Goal: Transaction & Acquisition: Purchase product/service

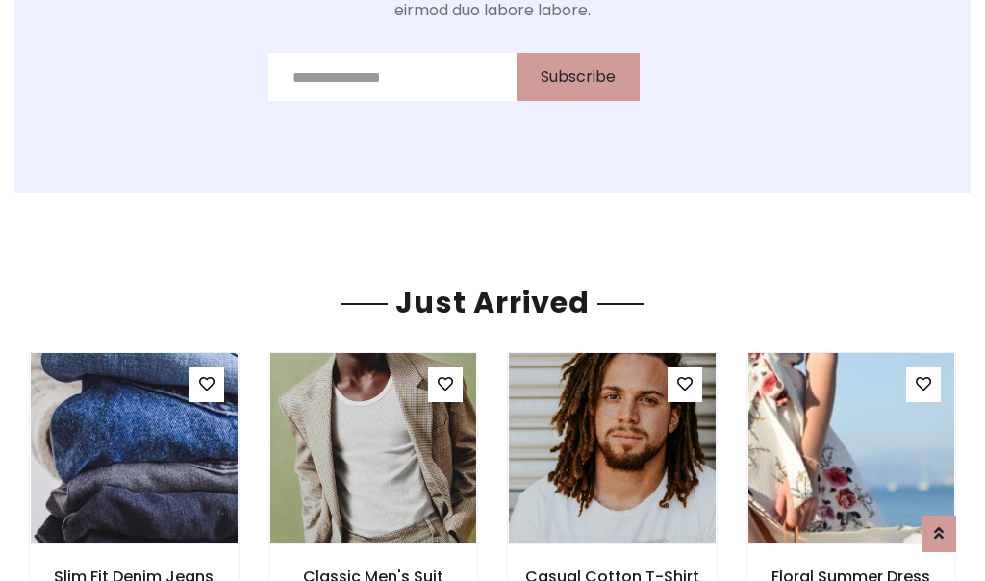
scroll to position [2044, 0]
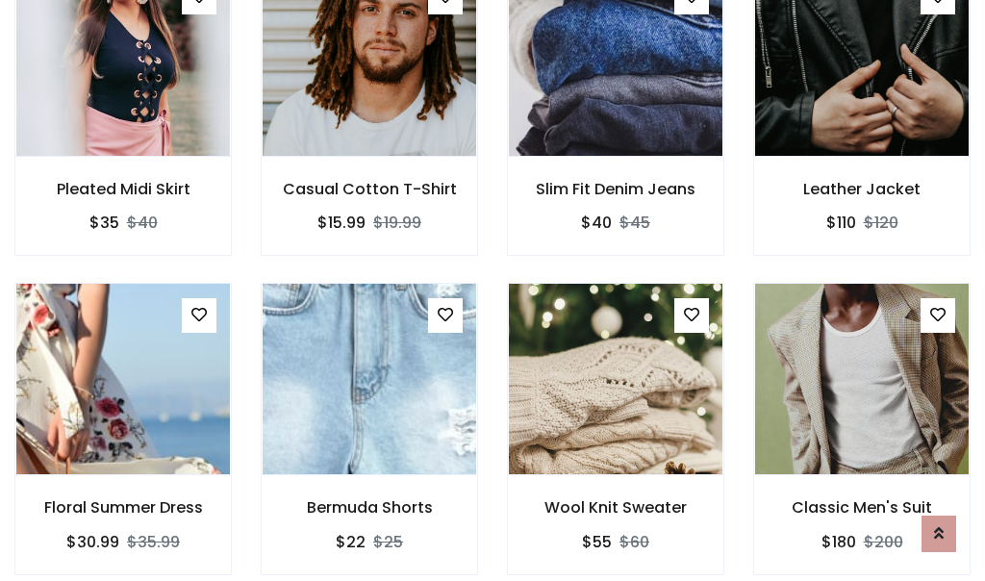
click at [492, 290] on div "Wool Knit Sweater $55 $60" at bounding box center [615, 442] width 246 height 318
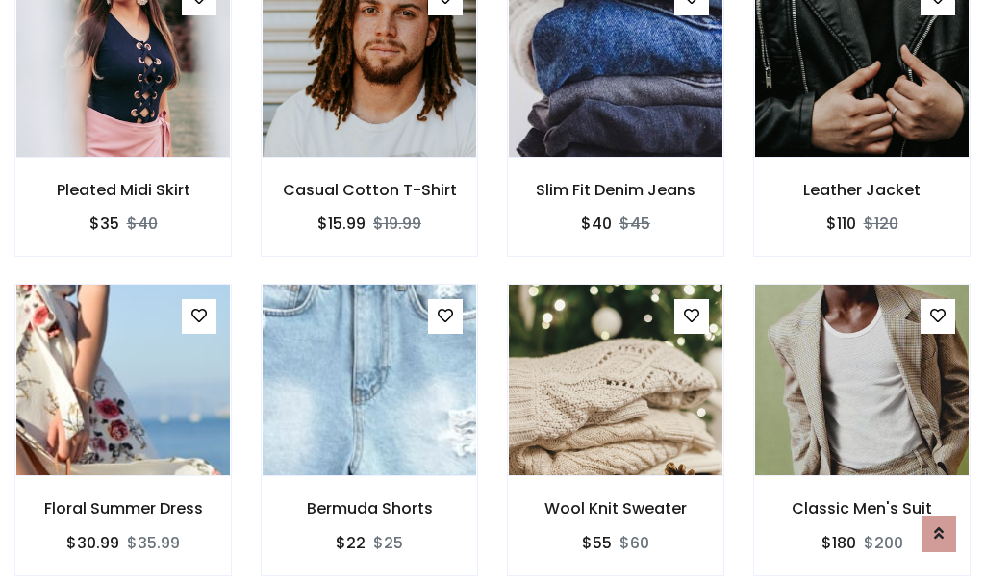
click at [492, 290] on div "Wool Knit Sweater $55 $60" at bounding box center [615, 443] width 246 height 318
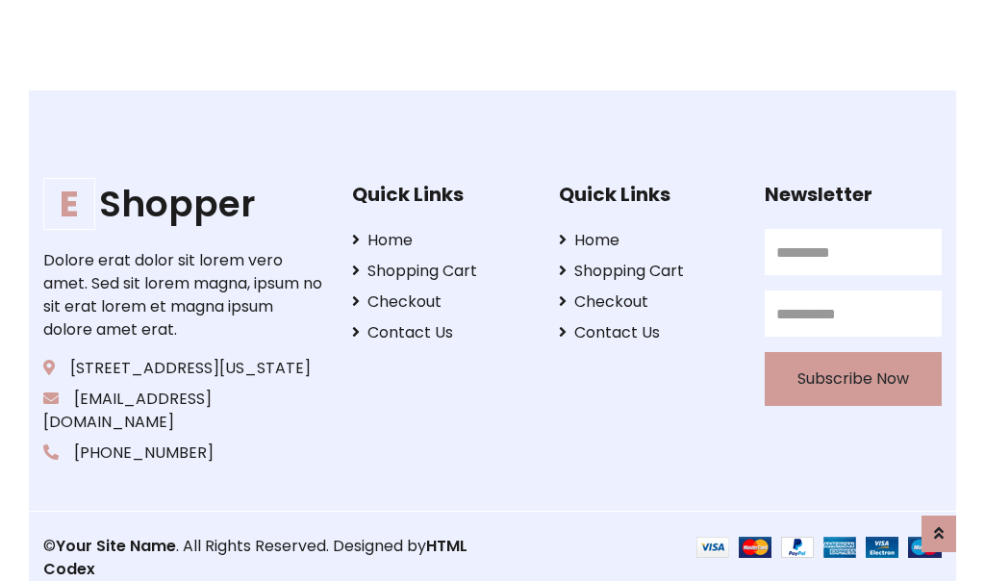
scroll to position [3661, 0]
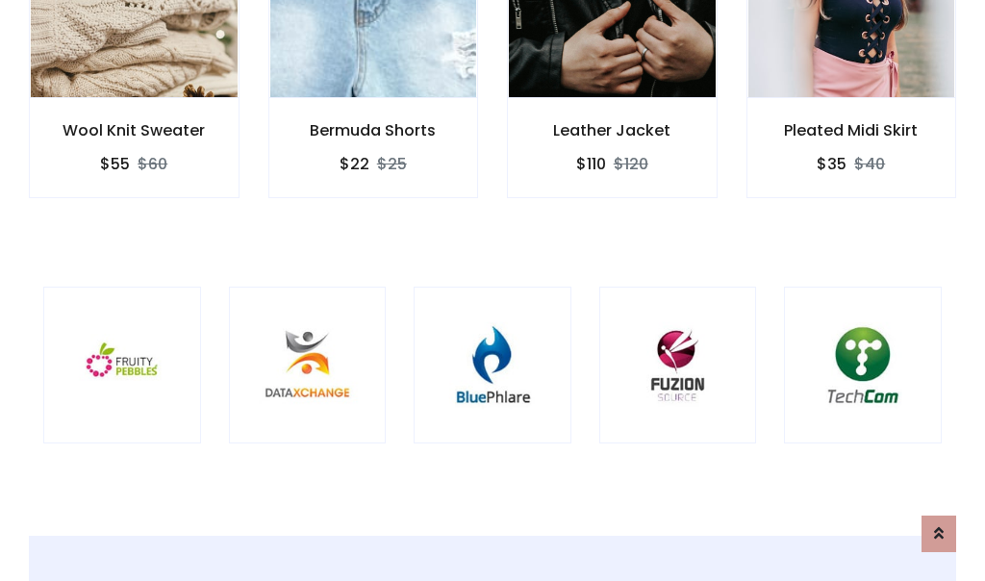
click at [492, 289] on div at bounding box center [493, 366] width 158 height 158
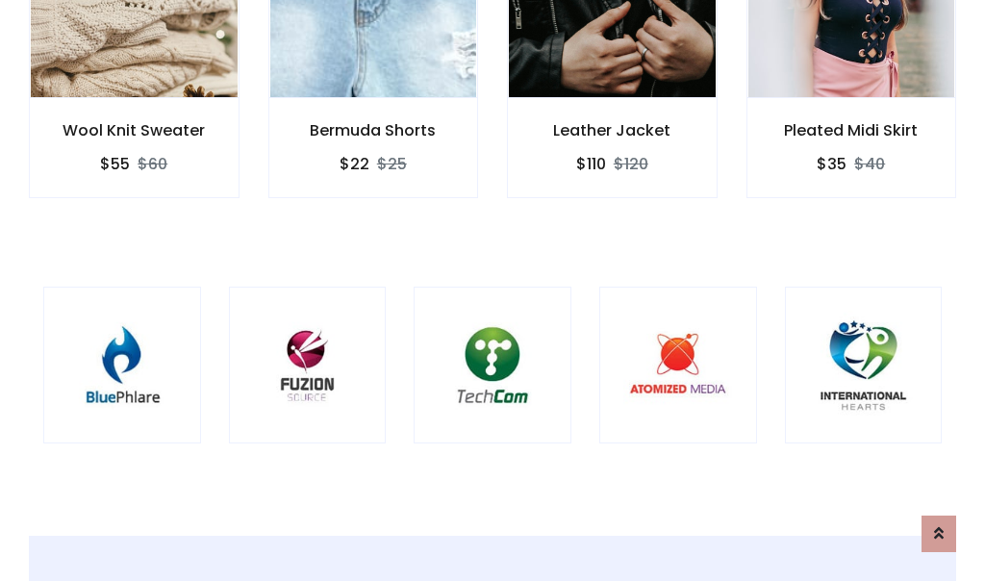
click at [492, 290] on div at bounding box center [493, 366] width 158 height 158
click at [492, 289] on div at bounding box center [493, 366] width 158 height 158
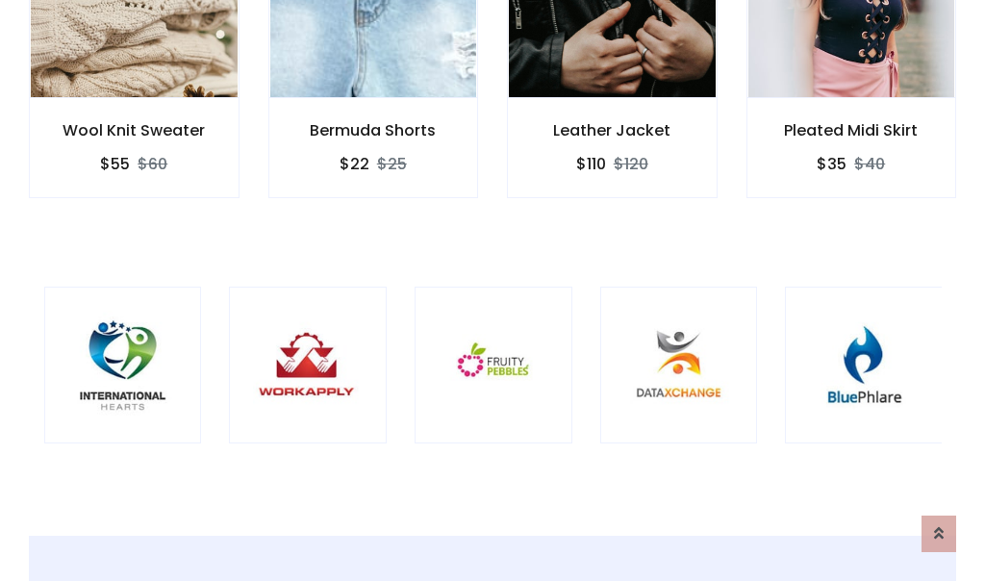
scroll to position [0, 0]
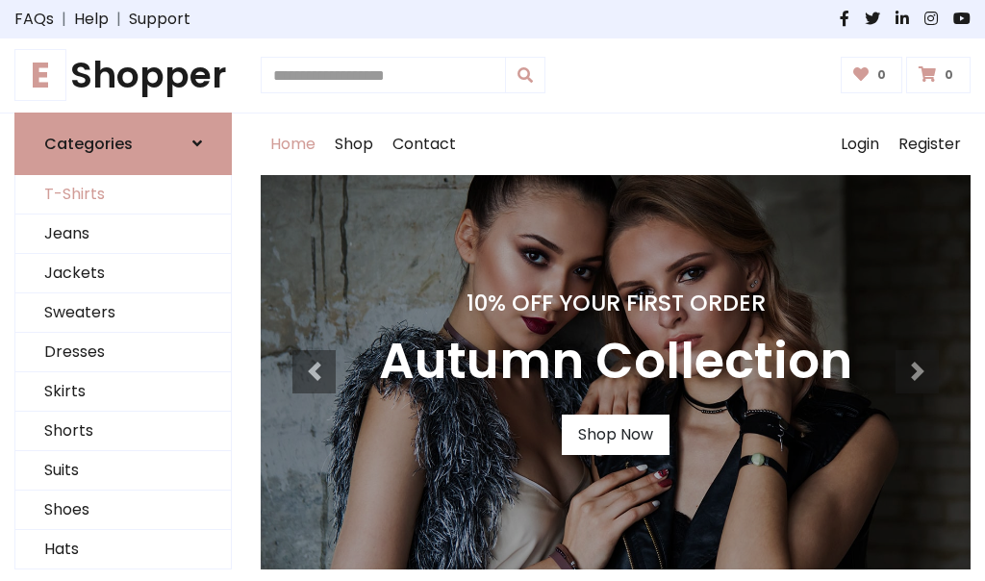
click at [123, 194] on link "T-Shirts" at bounding box center [122, 194] width 215 height 39
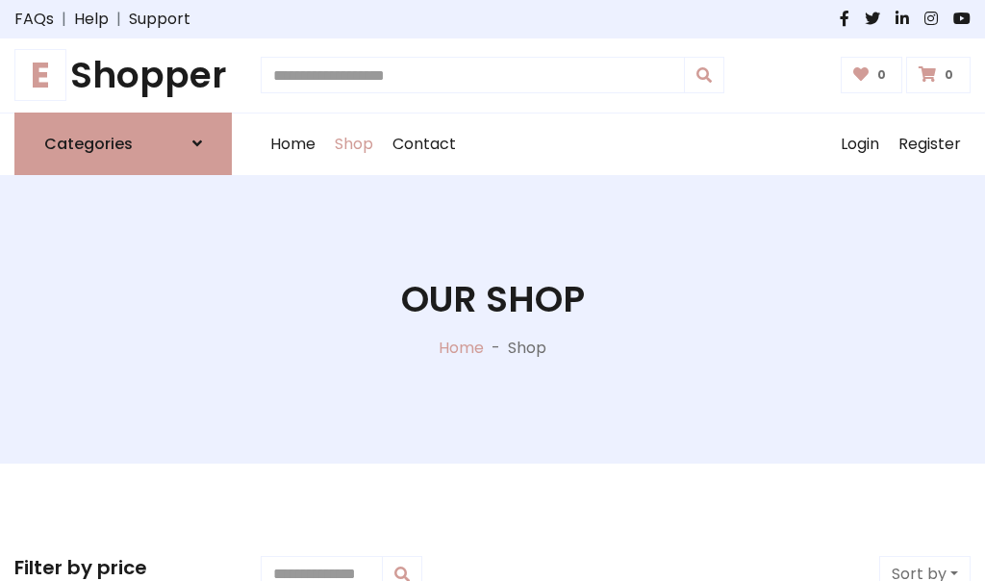
scroll to position [771, 0]
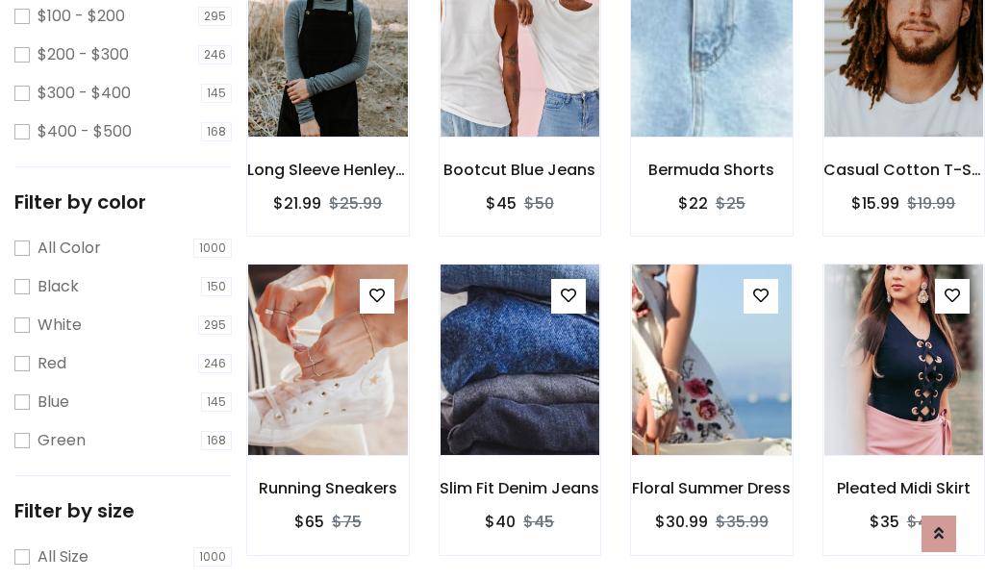
scroll to position [97, 0]
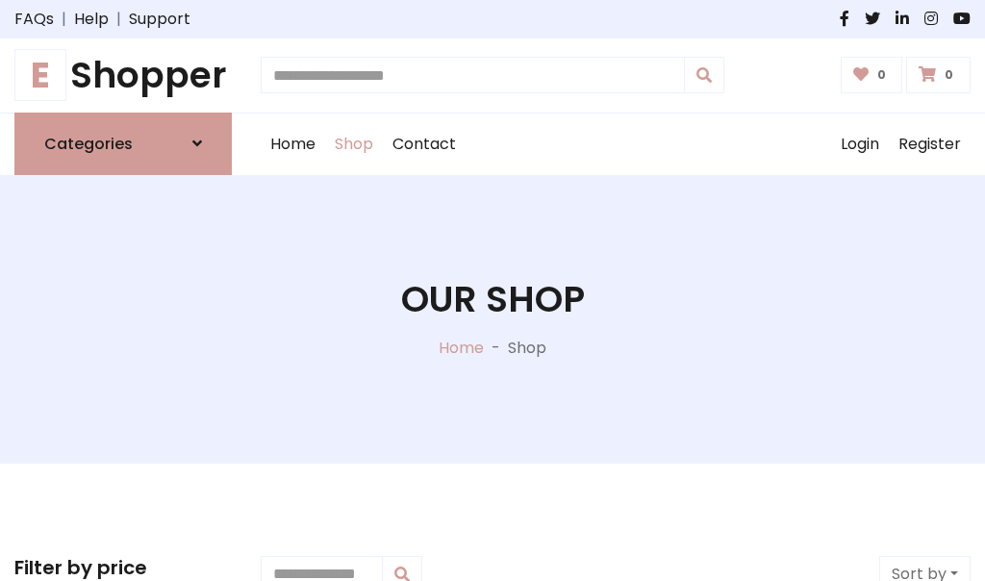
click at [123, 75] on h1 "E Shopper" at bounding box center [122, 75] width 217 height 43
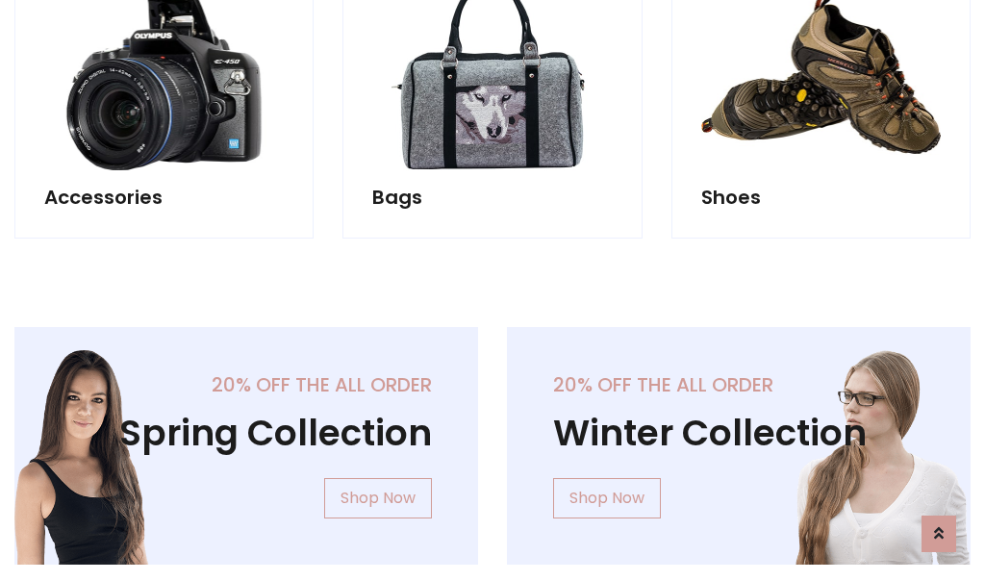
scroll to position [1869, 0]
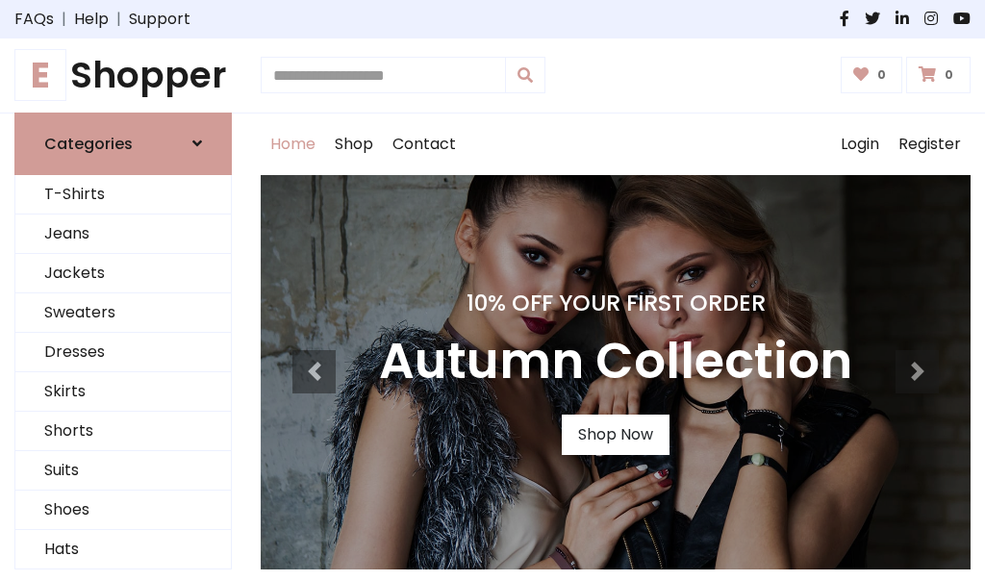
scroll to position [631, 0]
